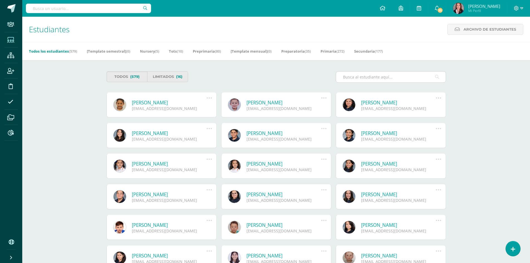
click at [350, 74] on input "text" at bounding box center [391, 76] width 110 height 11
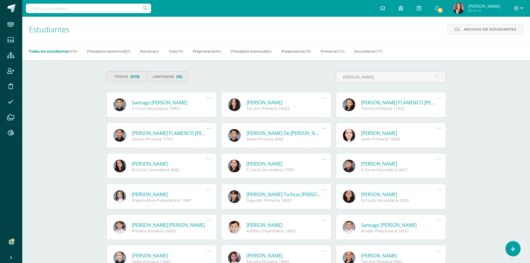
type input "mencos"
click at [522, 7] on icon at bounding box center [521, 8] width 3 height 5
click at [7, 56] on icon at bounding box center [10, 56] width 7 height 6
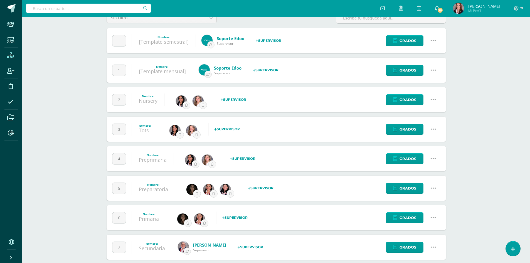
scroll to position [49, 0]
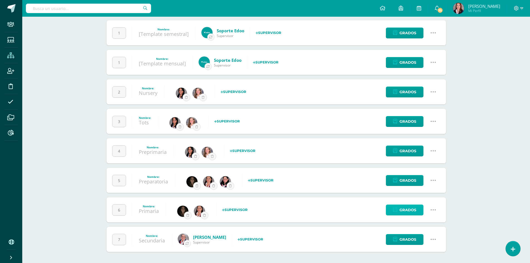
click at [407, 209] on span "Grados" at bounding box center [407, 210] width 17 height 10
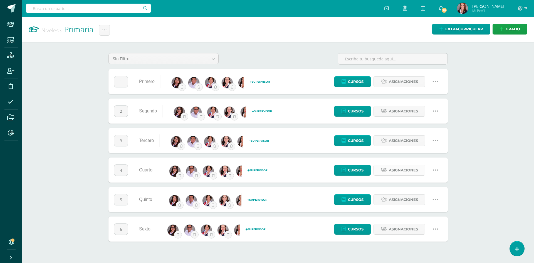
click at [402, 172] on span "Asignaciones" at bounding box center [403, 170] width 29 height 10
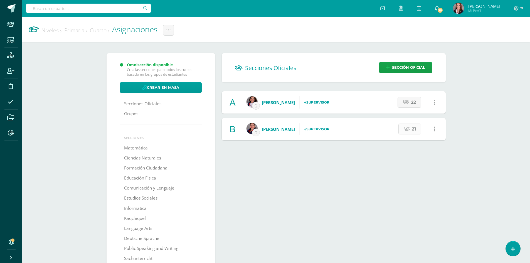
click at [411, 130] on span "21" at bounding box center [413, 129] width 4 height 10
select select "289"
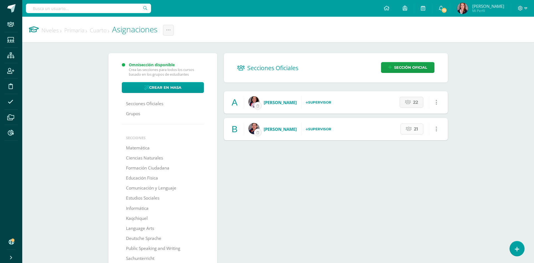
select select "289"
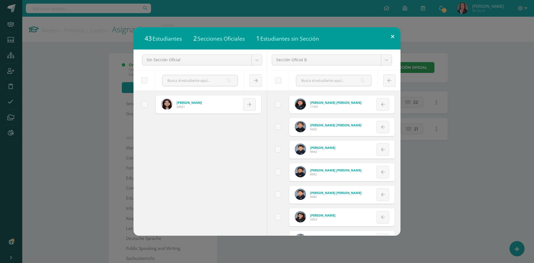
click at [393, 36] on button at bounding box center [392, 36] width 16 height 19
